Goal: Navigation & Orientation: Find specific page/section

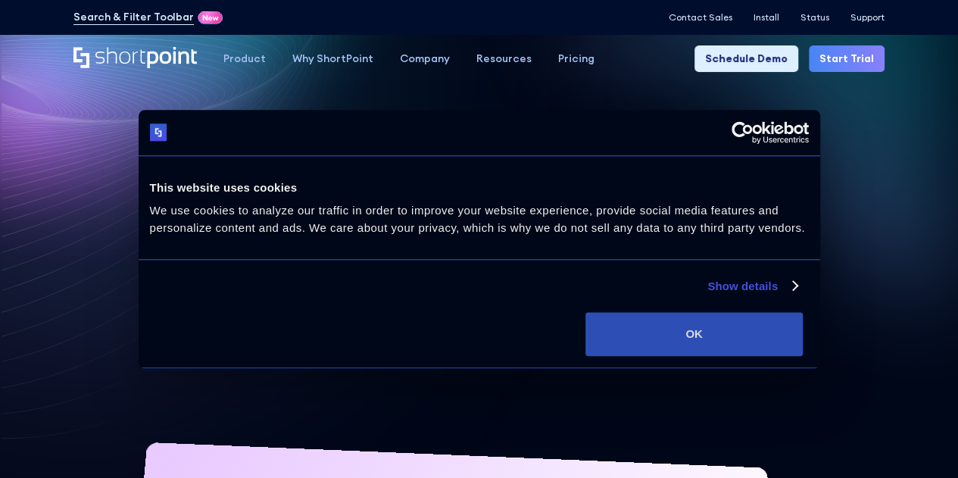
click at [783, 356] on button "OK" at bounding box center [693, 334] width 217 height 44
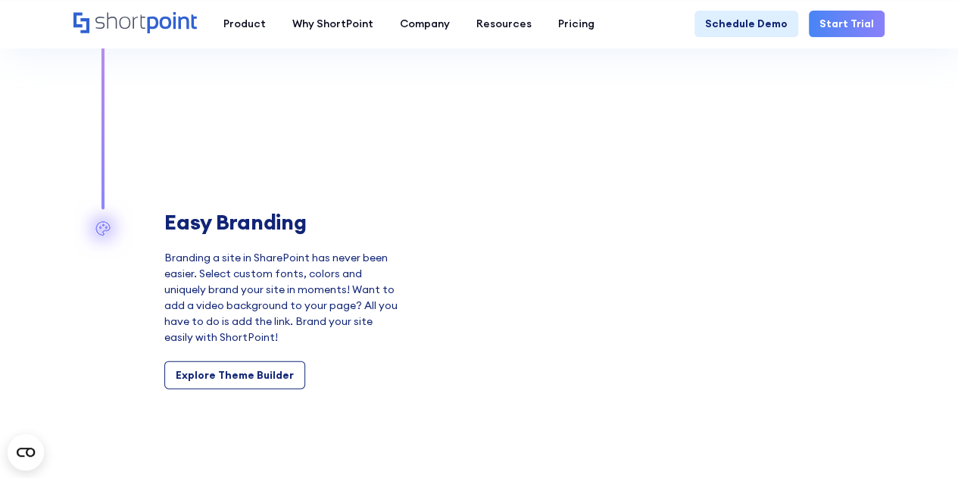
scroll to position [1585, 0]
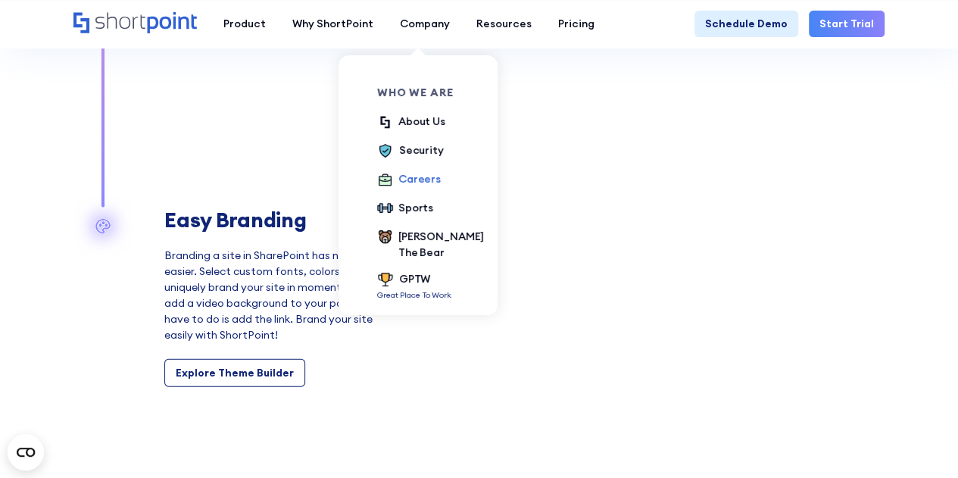
click at [413, 178] on div "Careers" at bounding box center [419, 179] width 42 height 16
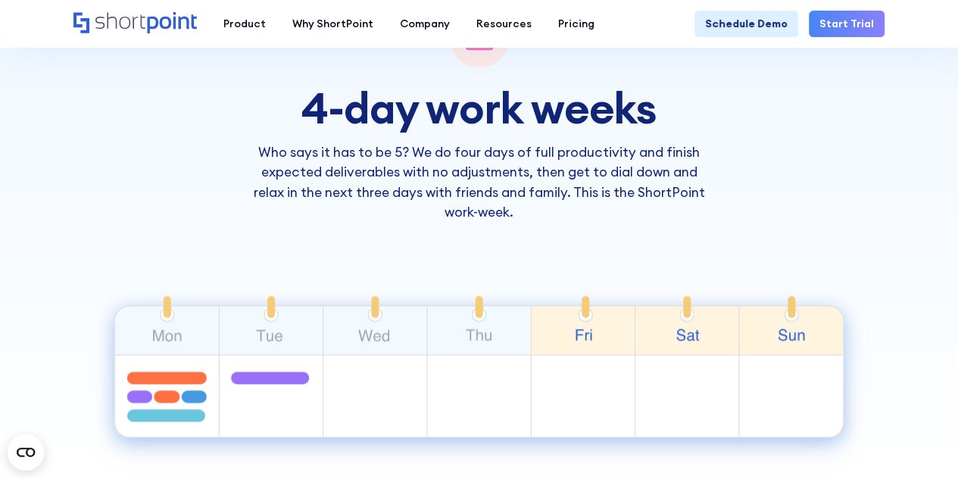
scroll to position [588, 0]
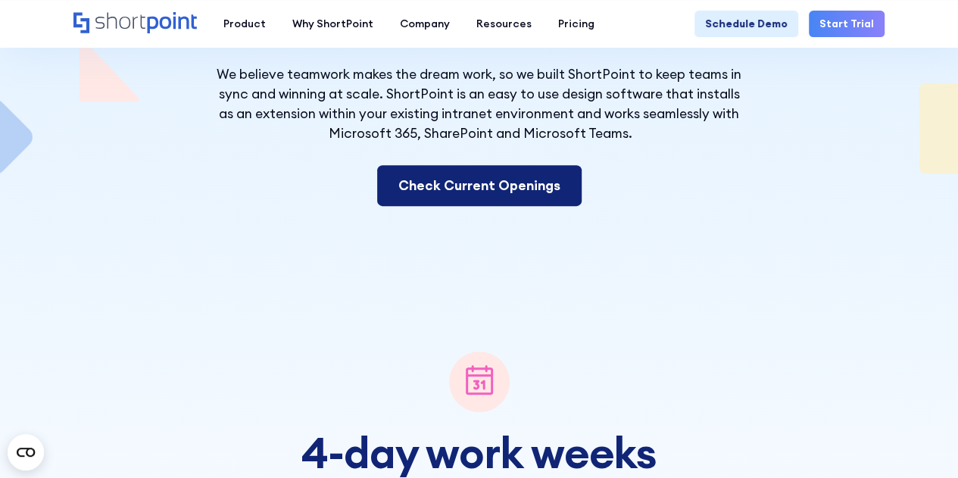
click at [534, 192] on link "Check Current Openings" at bounding box center [479, 185] width 204 height 41
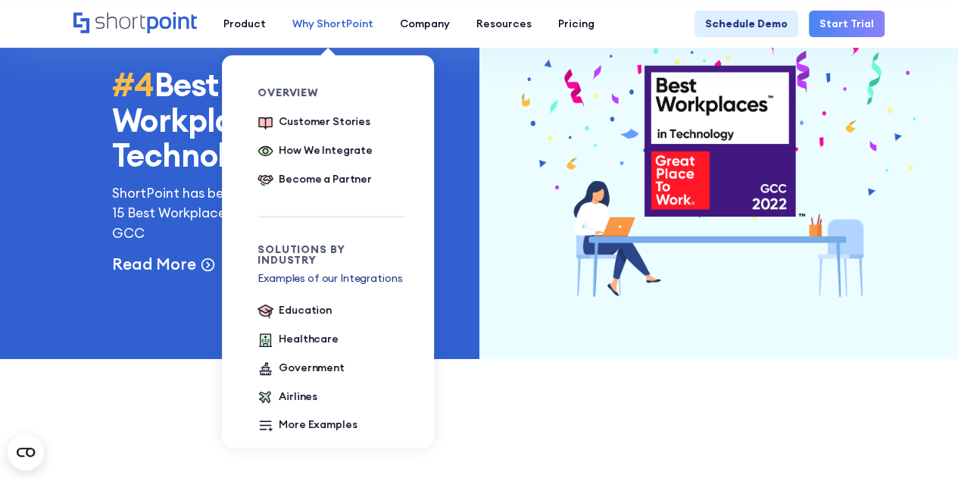
scroll to position [3332, 0]
